Goal: Task Accomplishment & Management: Manage account settings

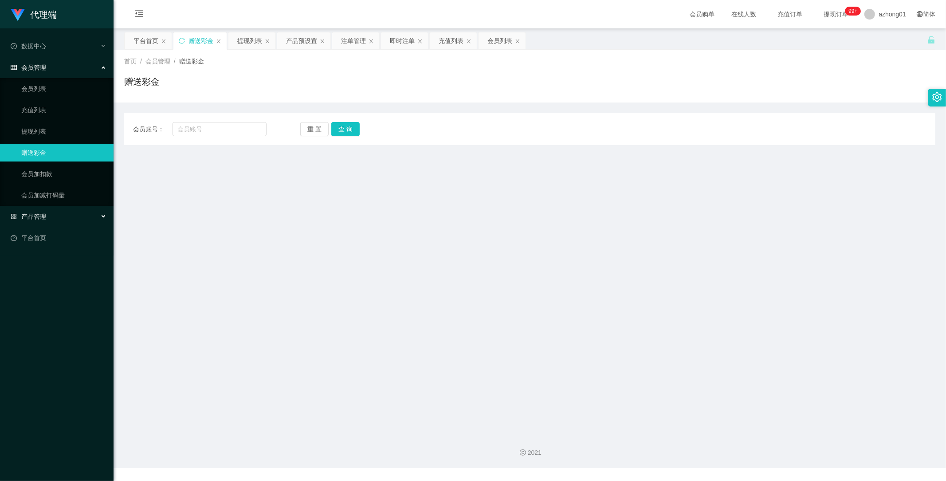
click at [34, 213] on span "产品管理" at bounding box center [28, 216] width 35 height 7
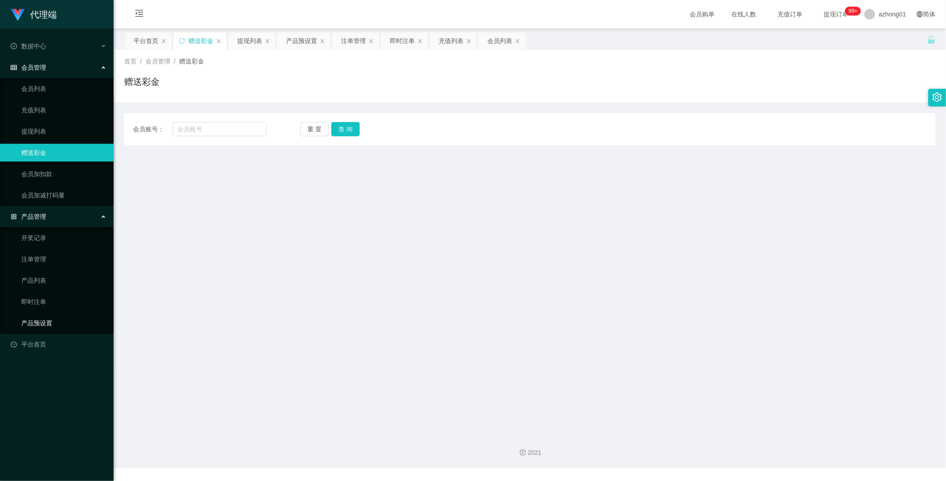
click at [43, 321] on link "产品预设置" at bounding box center [63, 323] width 85 height 18
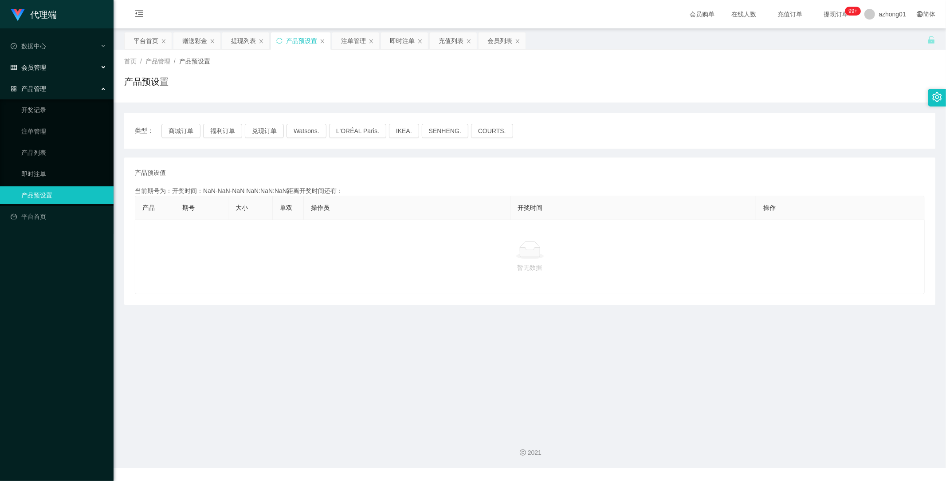
click at [42, 67] on span "会员管理" at bounding box center [28, 67] width 35 height 7
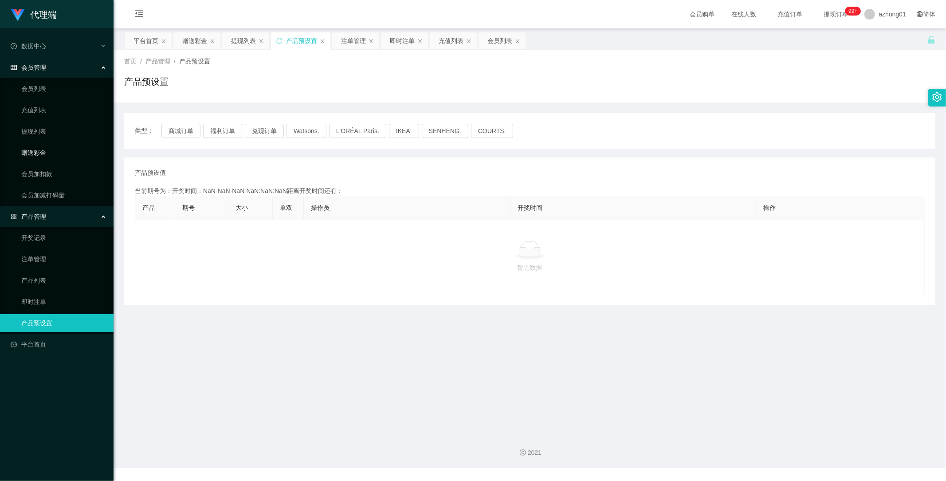
click at [33, 149] on link "赠送彩金" at bounding box center [63, 153] width 85 height 18
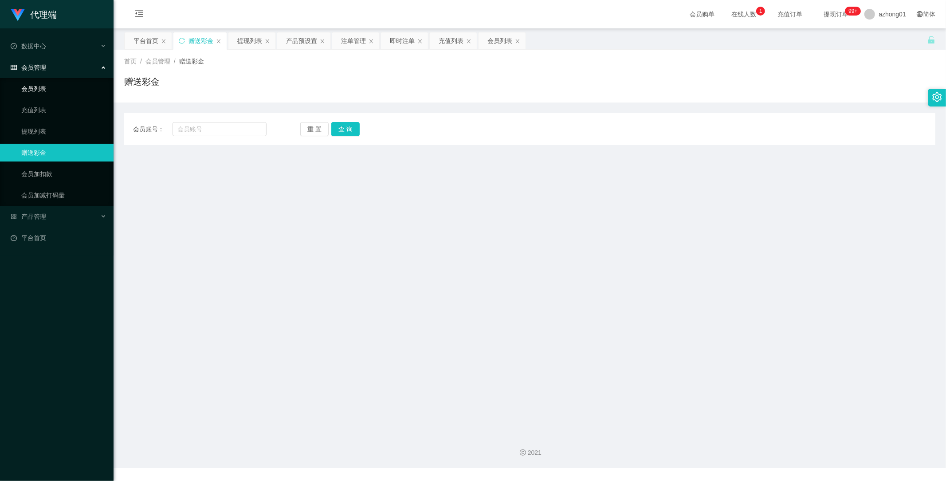
click at [41, 86] on link "会员列表" at bounding box center [63, 89] width 85 height 18
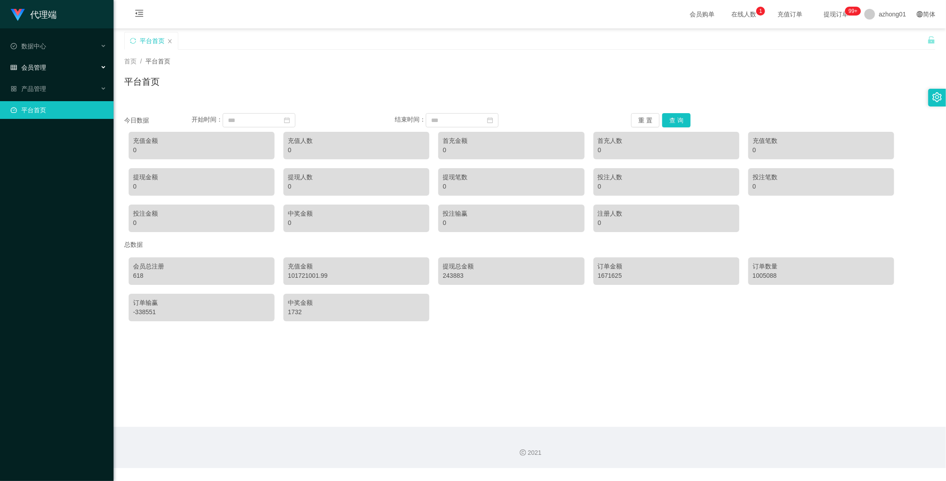
click at [39, 65] on span "会员管理" at bounding box center [28, 67] width 35 height 7
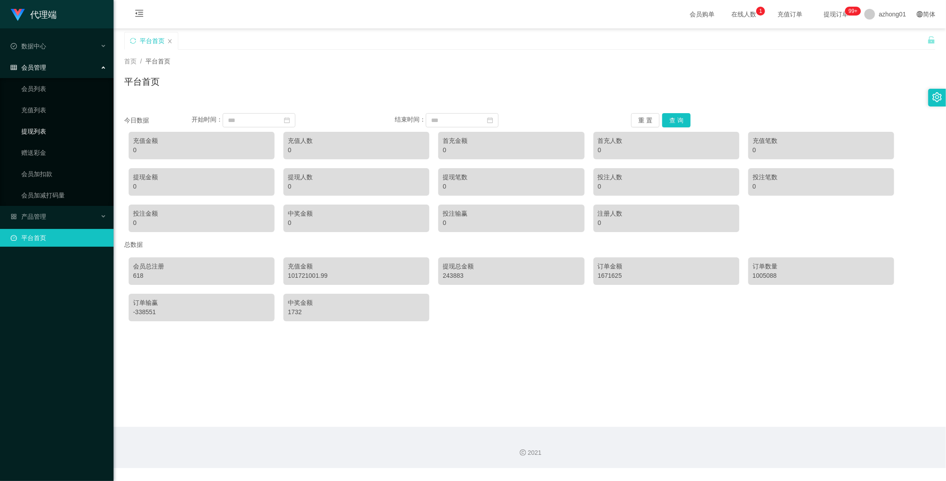
click at [47, 131] on link "提现列表" at bounding box center [63, 131] width 85 height 18
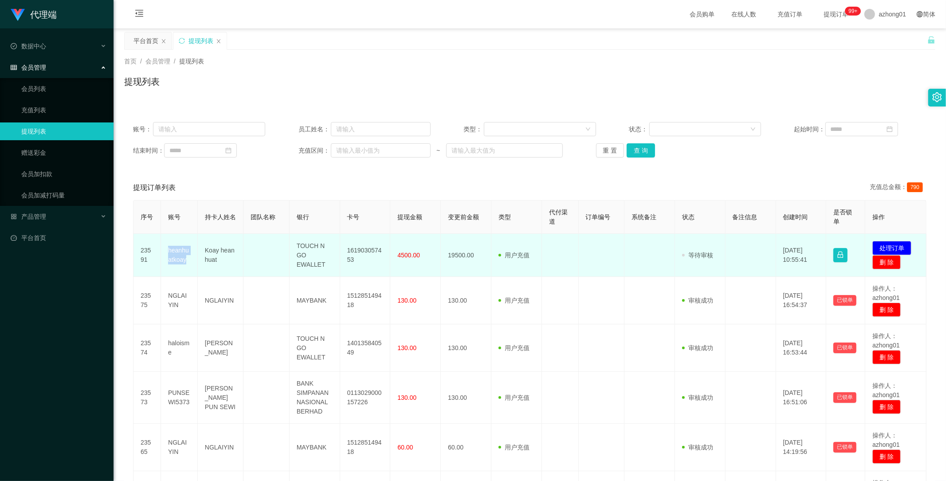
drag, startPoint x: 163, startPoint y: 250, endPoint x: 187, endPoint y: 264, distance: 28.1
click at [187, 264] on td "heanhuatkoay" at bounding box center [179, 255] width 37 height 43
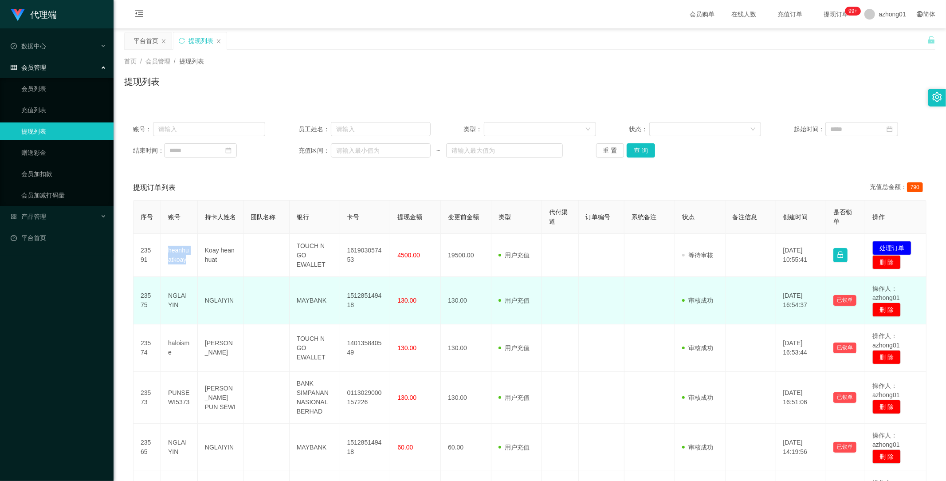
copy td "heanhuatkoay"
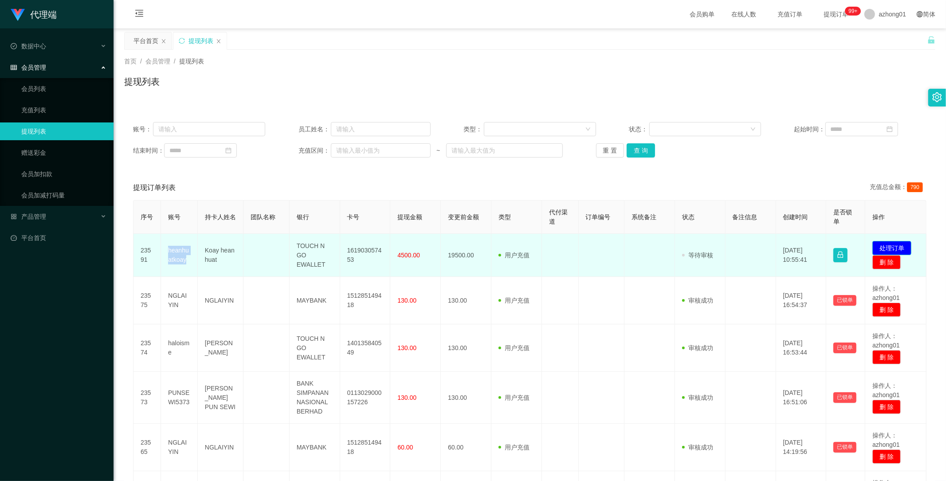
click at [895, 247] on button "处理订单" at bounding box center [891, 248] width 39 height 14
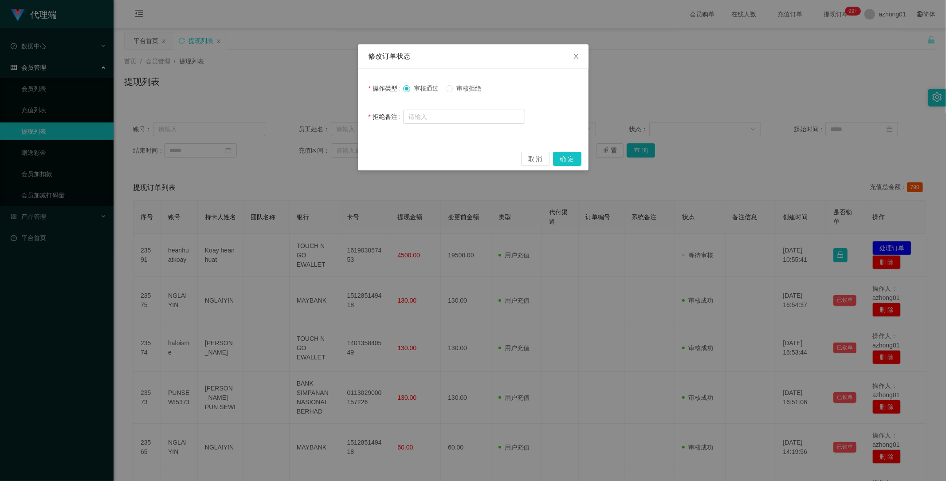
click at [458, 86] on span "审核拒绝" at bounding box center [469, 88] width 32 height 7
click at [564, 158] on button "确 定" at bounding box center [567, 159] width 28 height 14
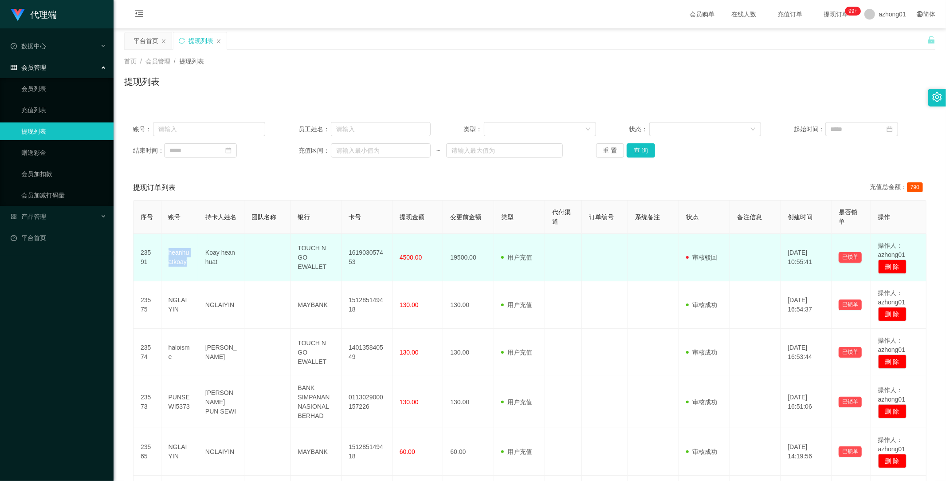
drag, startPoint x: 165, startPoint y: 251, endPoint x: 194, endPoint y: 265, distance: 31.5
click at [194, 265] on td "heanhuatkoay" at bounding box center [179, 257] width 37 height 47
copy td "heanhuatkoay"
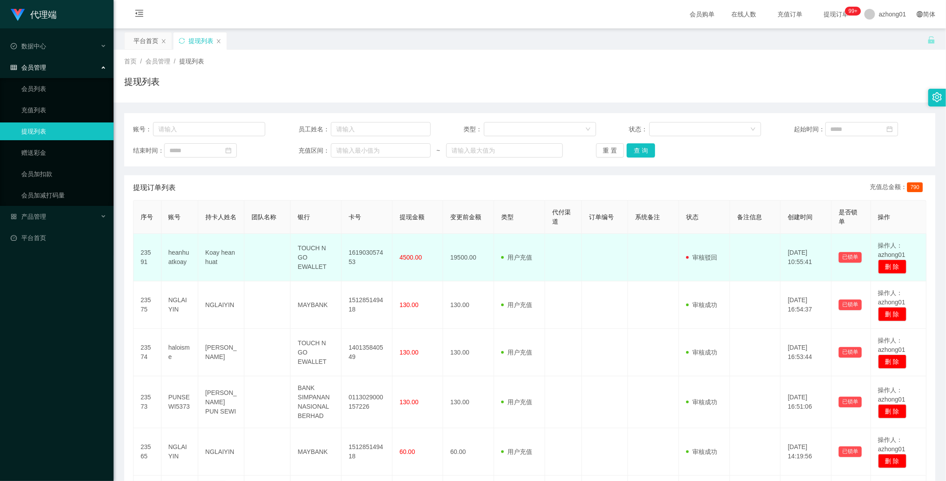
click at [172, 258] on td "heanhuatkoay" at bounding box center [179, 257] width 37 height 47
copy td "heanhuatkoay"
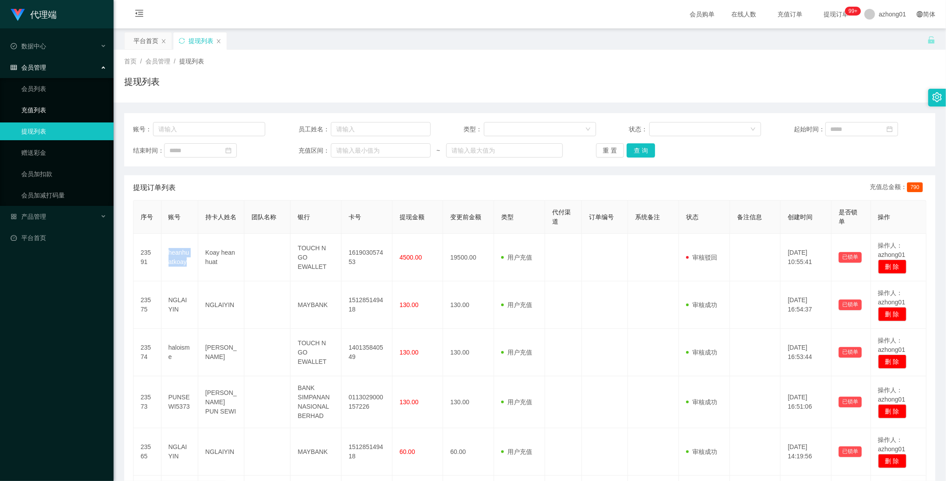
click at [39, 110] on link "充值列表" at bounding box center [63, 110] width 85 height 18
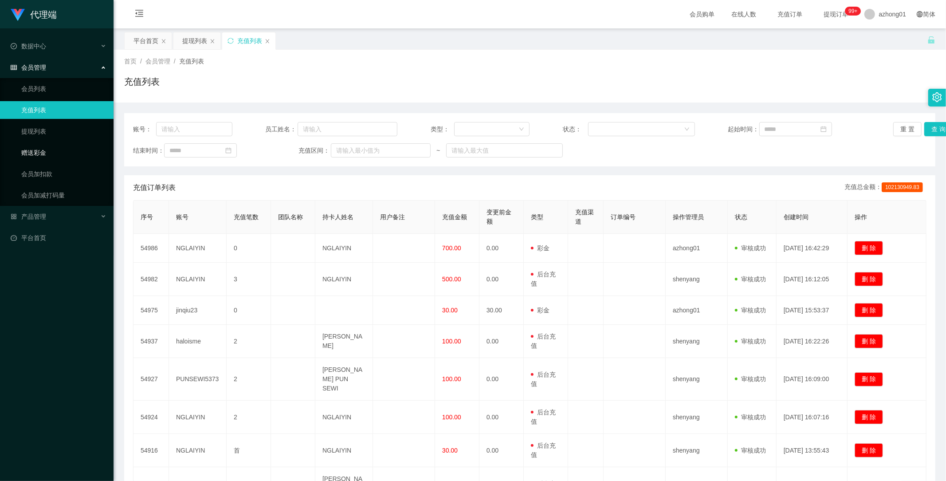
click at [41, 155] on link "赠送彩金" at bounding box center [63, 153] width 85 height 18
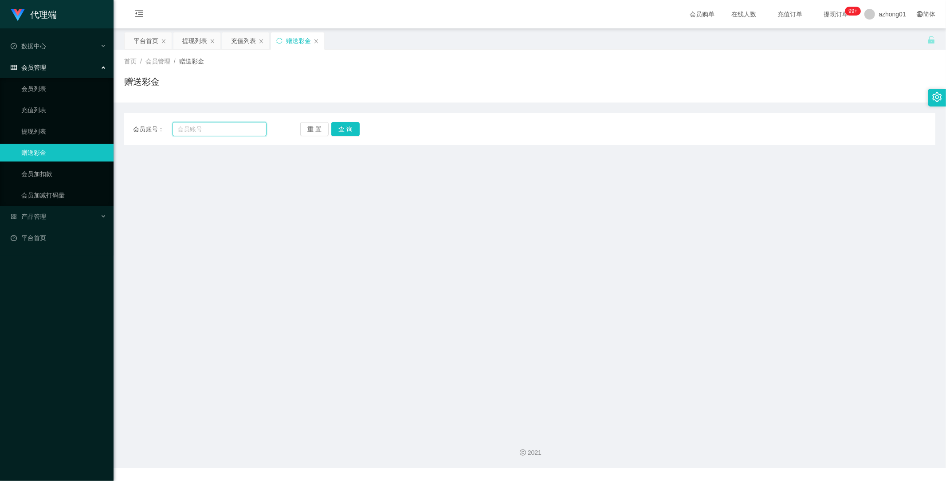
click at [196, 130] on input "text" at bounding box center [219, 129] width 94 height 14
paste input "heanhuatkoay"
type input "heanhuatkoay"
click at [346, 132] on button "查 询" at bounding box center [345, 129] width 28 height 14
